Goal: Task Accomplishment & Management: Manage account settings

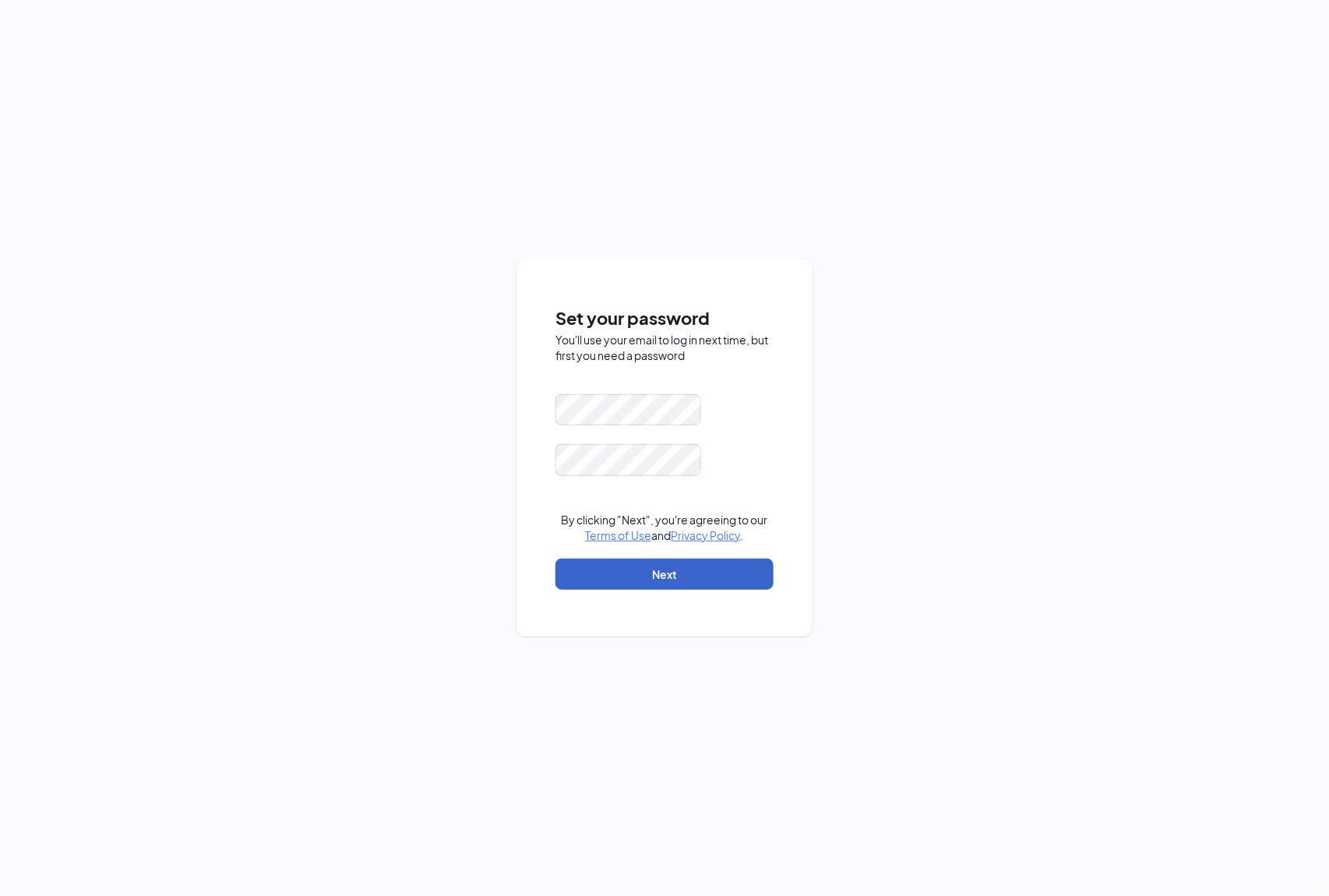
click at [665, 575] on button "Next" at bounding box center [664, 574] width 218 height 31
drag, startPoint x: 729, startPoint y: 446, endPoint x: 731, endPoint y: 430, distance: 16.1
click at [730, 444] on div at bounding box center [664, 460] width 218 height 32
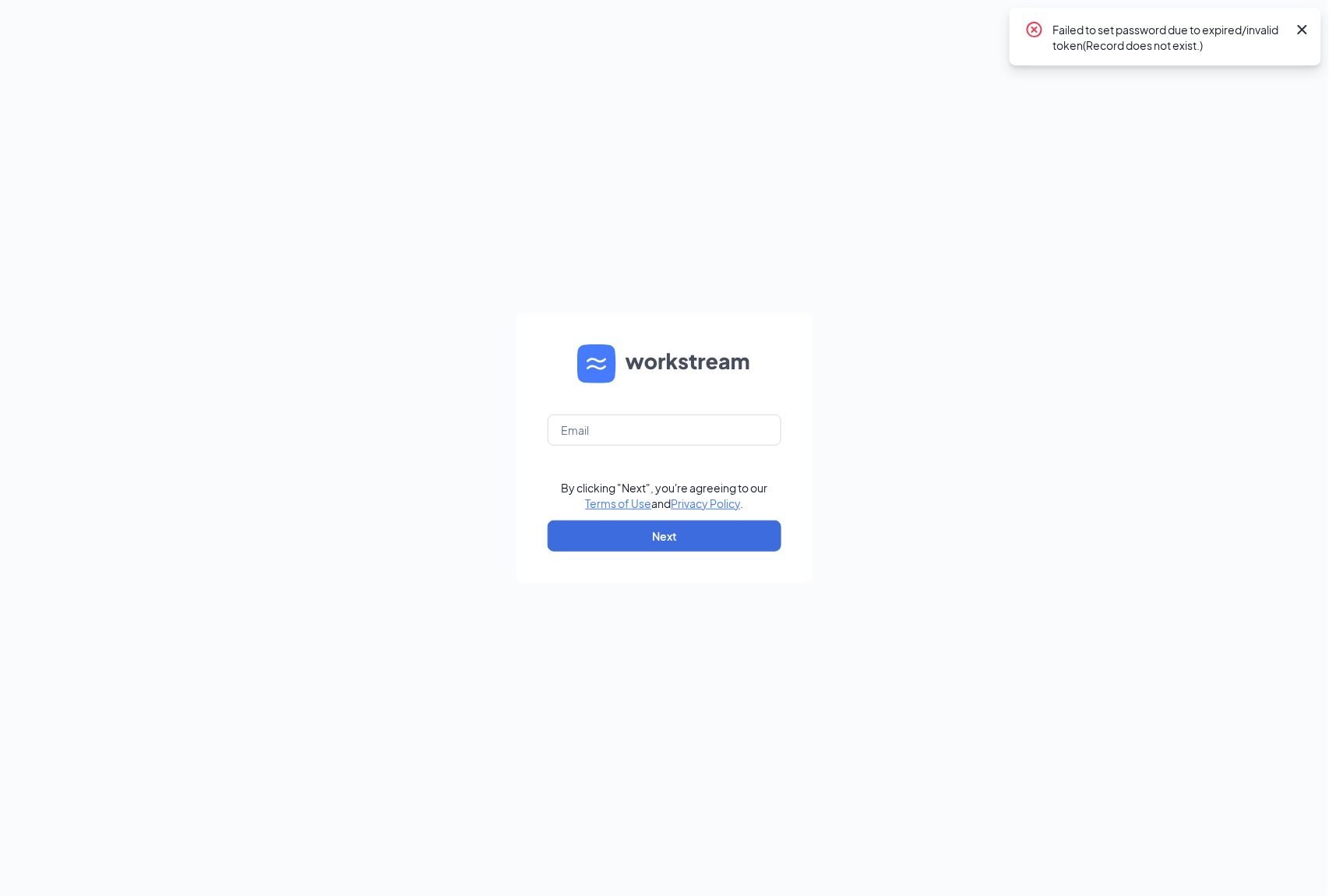
drag, startPoint x: 254, startPoint y: 0, endPoint x: 733, endPoint y: 337, distance: 585.7
click at [733, 334] on form "By clicking "Next", you're agreeing to our Terms of Use and Privacy Policy . Ne…" at bounding box center [664, 447] width 296 height 269
click at [651, 437] on input "text" at bounding box center [664, 430] width 234 height 31
type input "[EMAIL_ADDRESS][DOMAIN_NAME]"
click at [643, 540] on button "Next" at bounding box center [664, 536] width 234 height 31
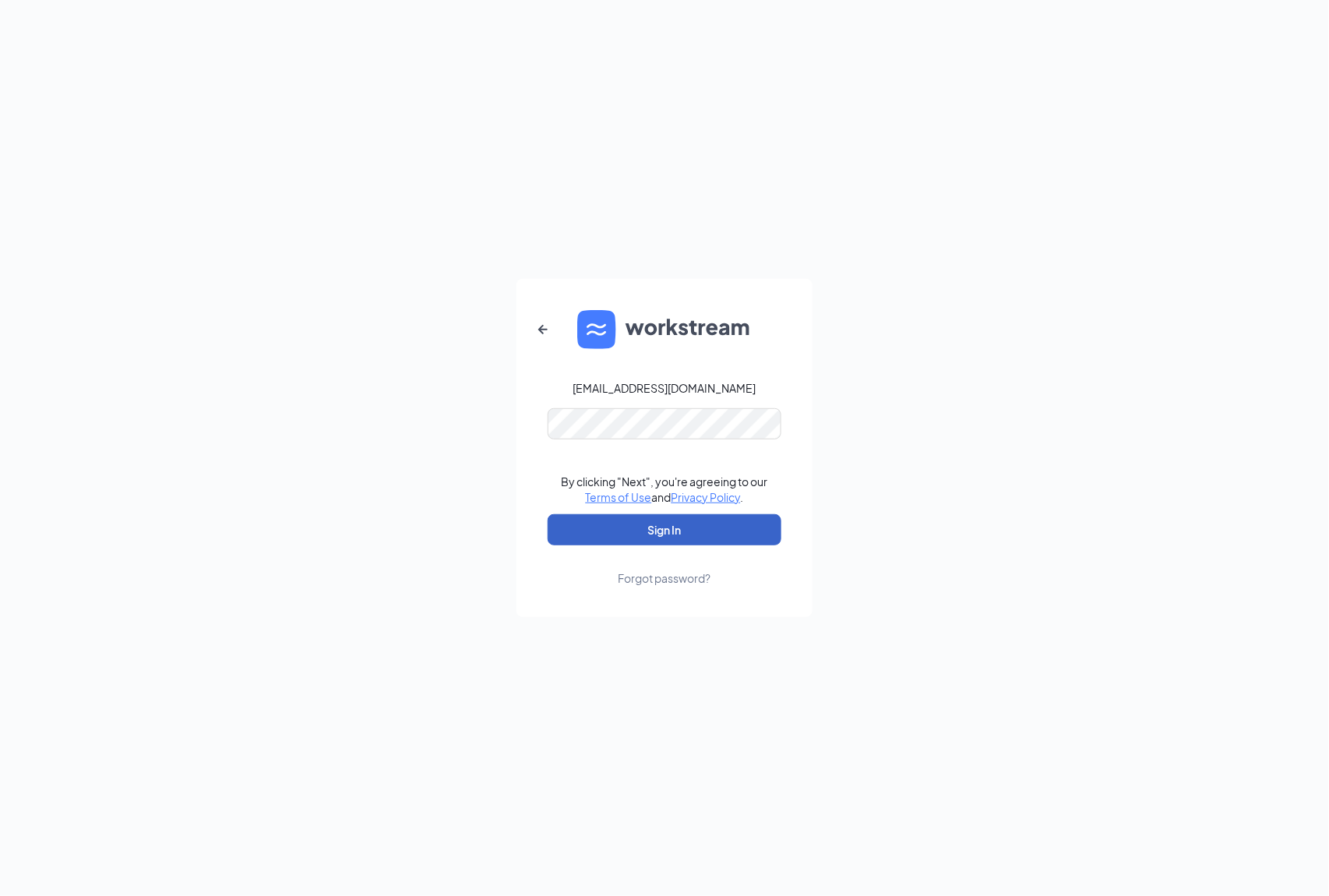
click at [710, 519] on button "Sign In" at bounding box center [664, 529] width 234 height 31
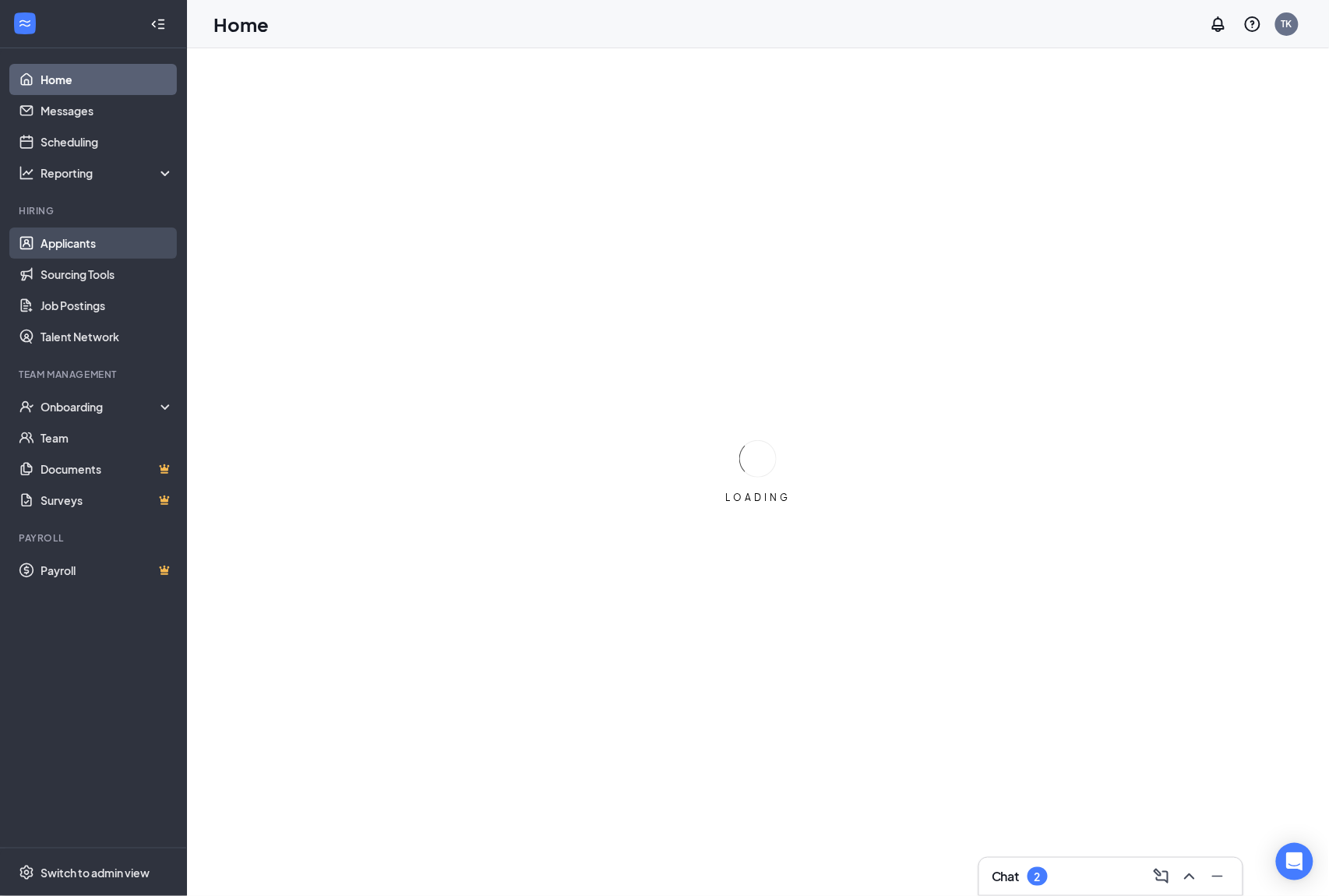
click at [83, 241] on link "Applicants" at bounding box center [107, 243] width 134 height 31
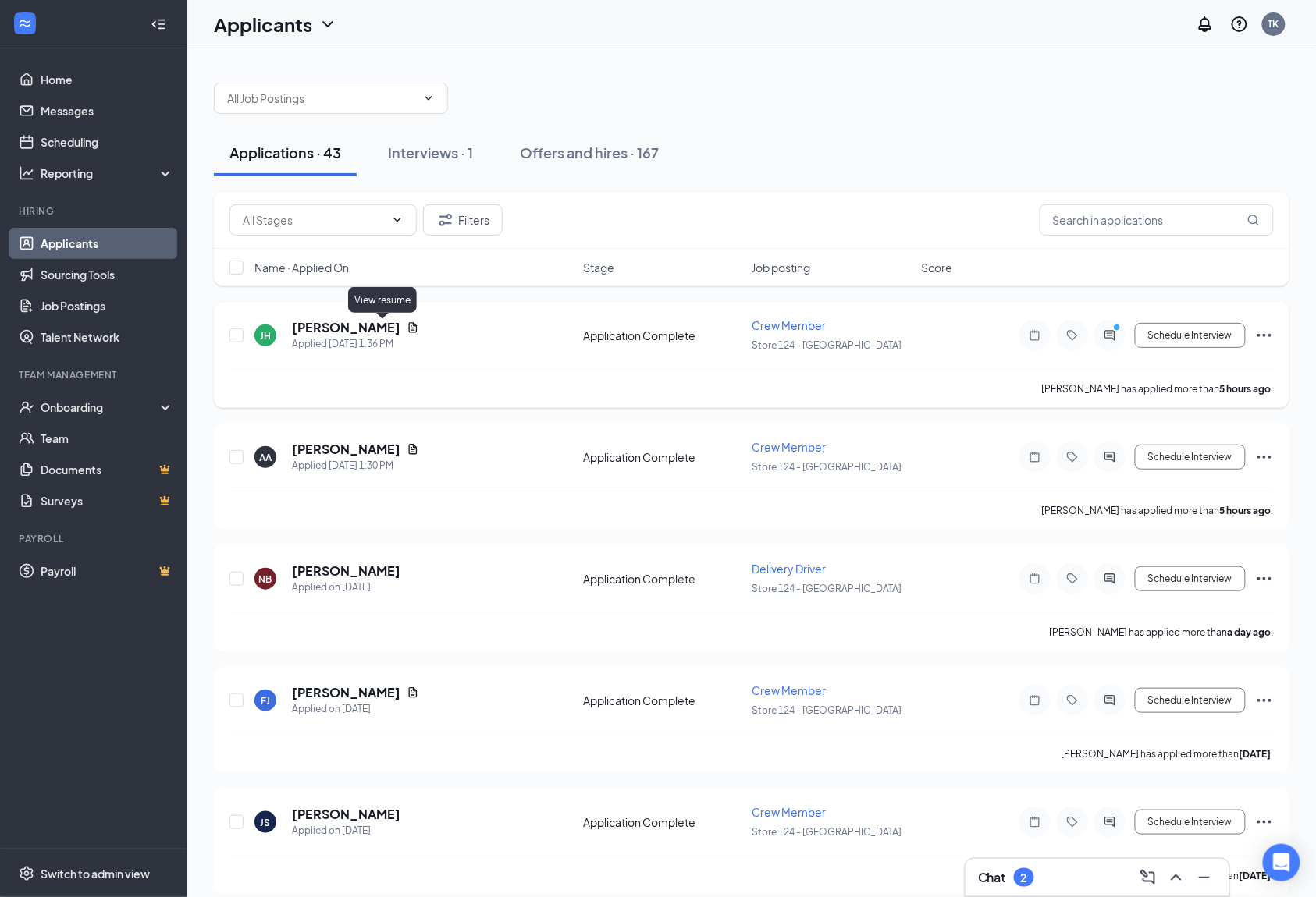
click at [407, 328] on icon "Document" at bounding box center [413, 327] width 13 height 13
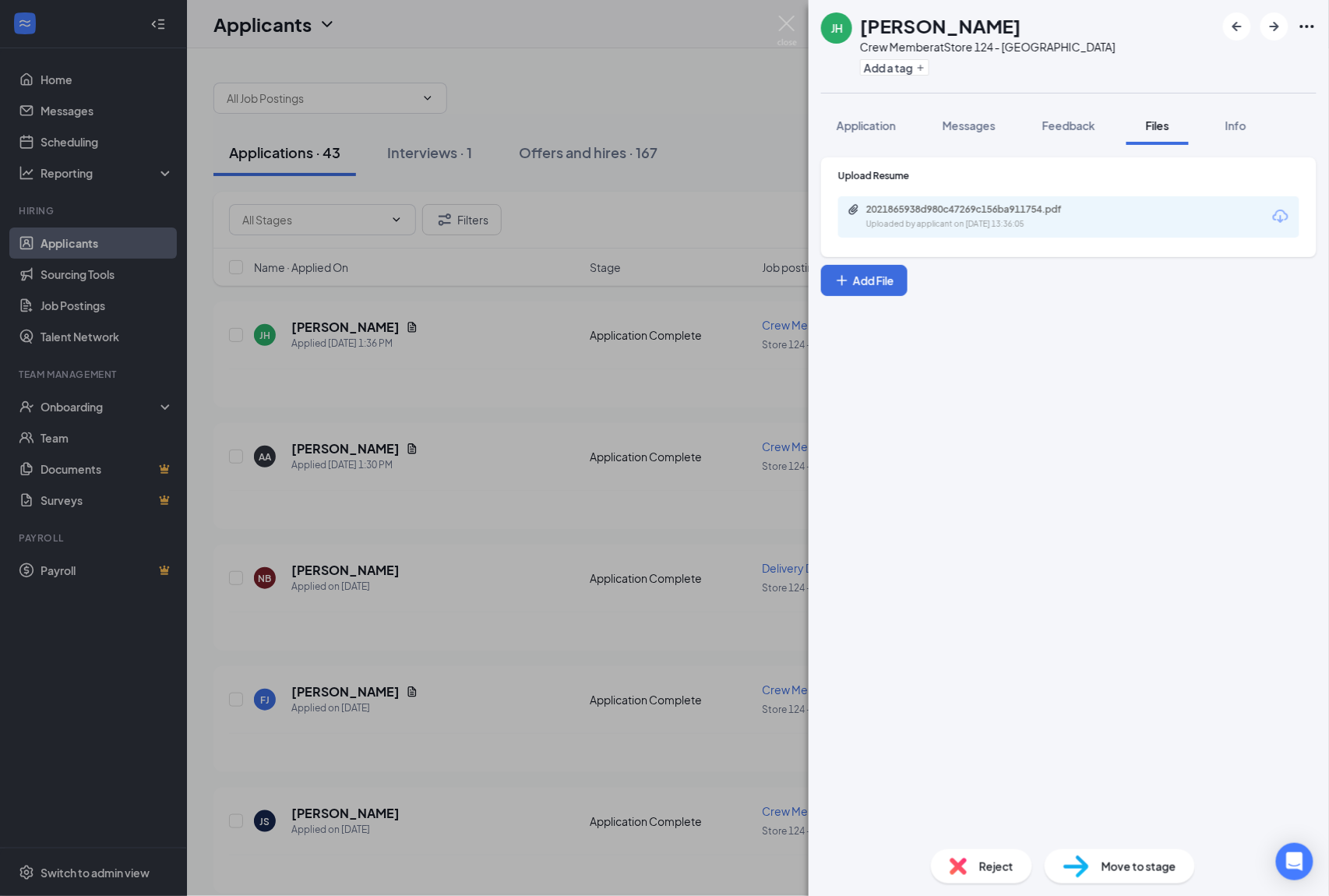
click at [495, 226] on div "JH Jalia Harrison Crew Member at Store 124 - Kent Add a tag Application Message…" at bounding box center [664, 448] width 1329 height 896
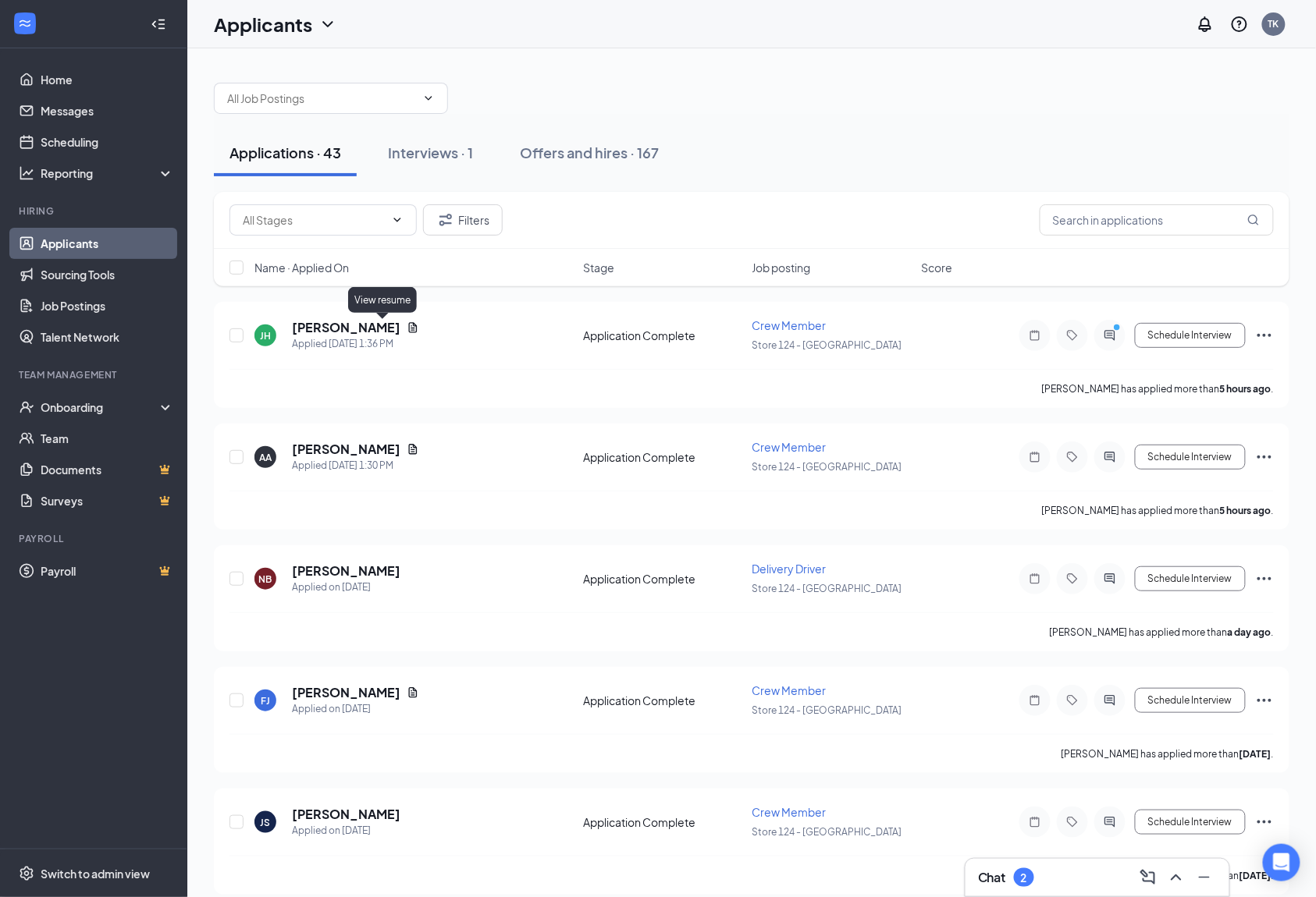
drag, startPoint x: 389, startPoint y: 329, endPoint x: 440, endPoint y: 294, distance: 61.9
click at [407, 328] on icon "Document" at bounding box center [413, 327] width 13 height 13
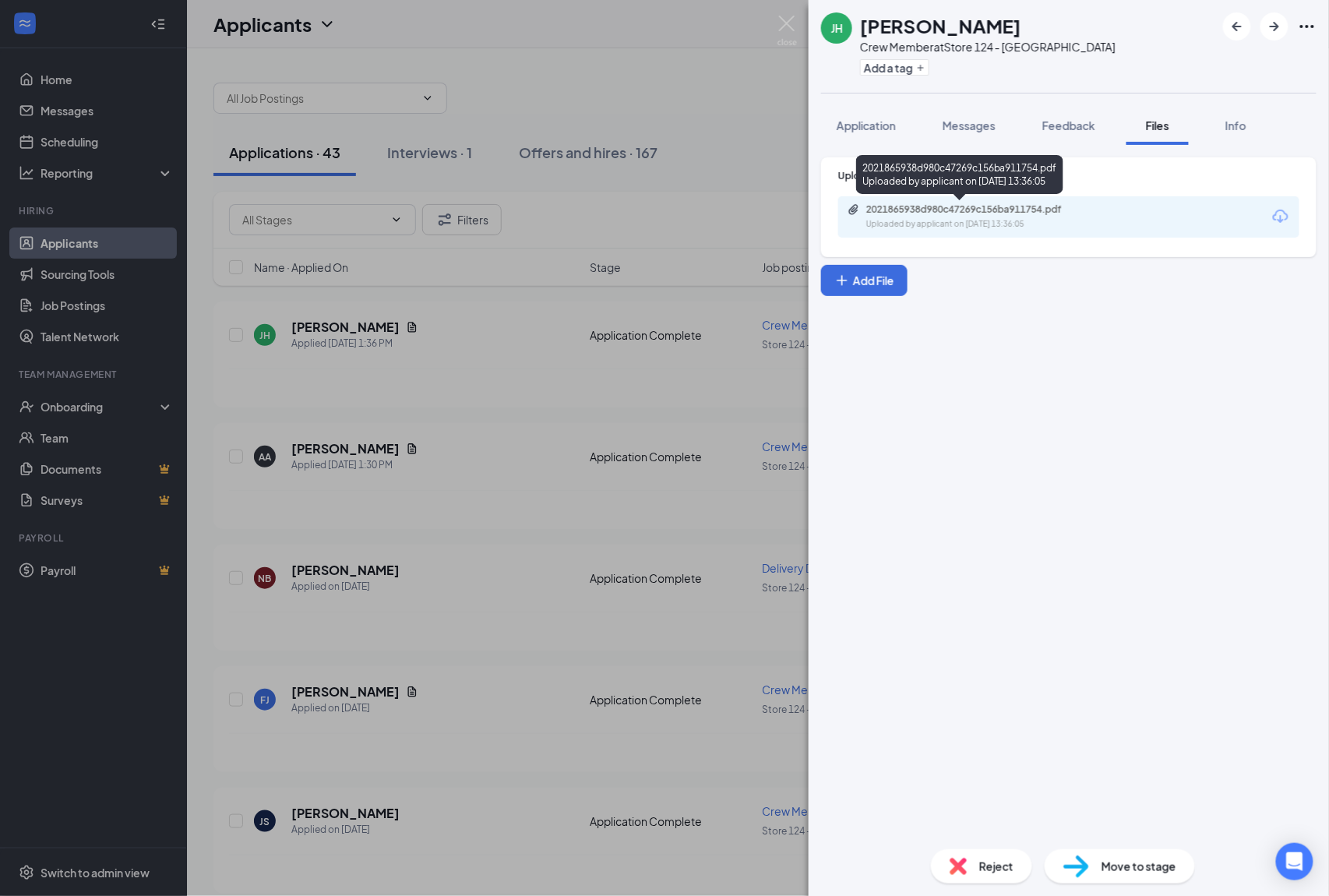
click at [936, 215] on div "2021865938d980c47269c156ba911754.pdf Uploaded by applicant on Sep 15, 2025 at 1…" at bounding box center [974, 216] width 253 height 28
click at [693, 213] on div "JH Jalia Harrison Crew Member at Store 124 - Kent Add a tag Application Message…" at bounding box center [664, 448] width 1329 height 896
